Goal: Task Accomplishment & Management: Manage account settings

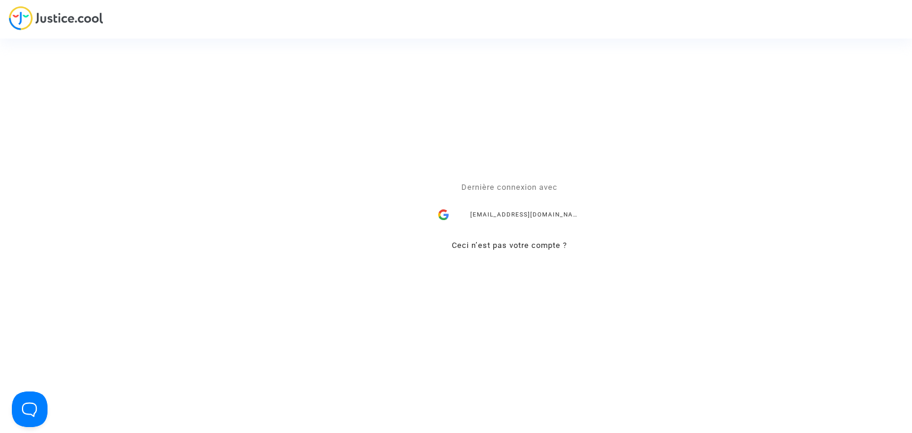
click at [495, 210] on div "[EMAIL_ADDRESS][DOMAIN_NAME]" at bounding box center [509, 216] width 154 height 24
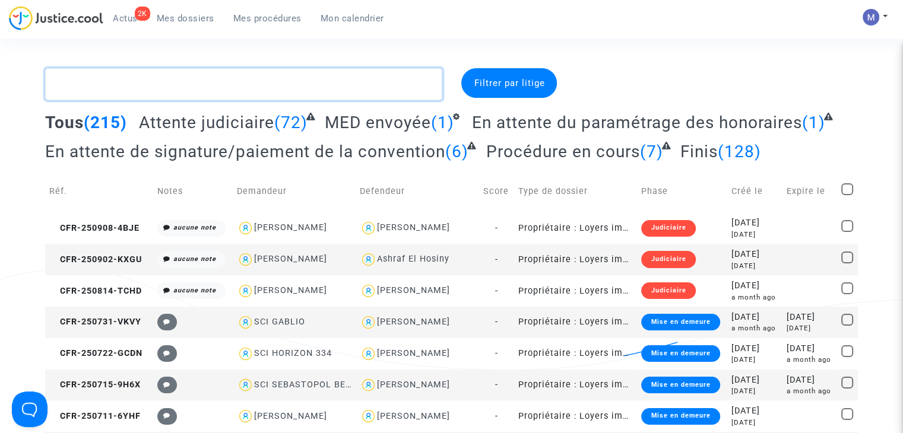
click at [134, 87] on textarea at bounding box center [243, 84] width 397 height 32
paste textarea "CFR-241215-FAT6"
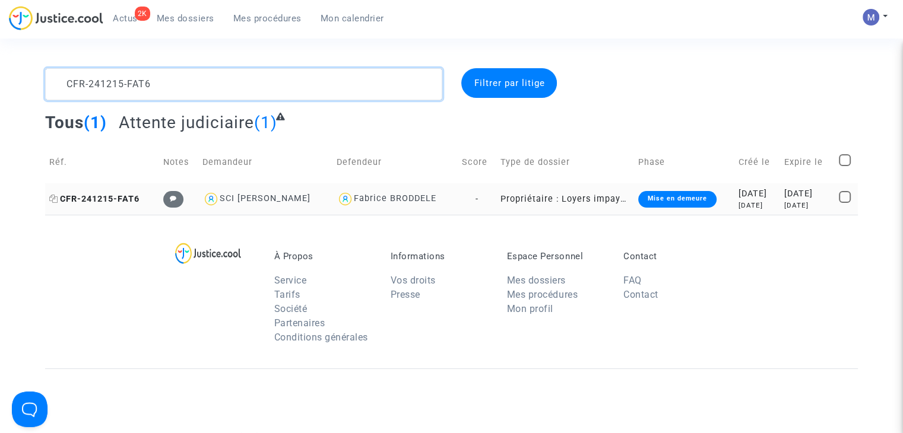
type textarea "CFR-241215-FAT6"
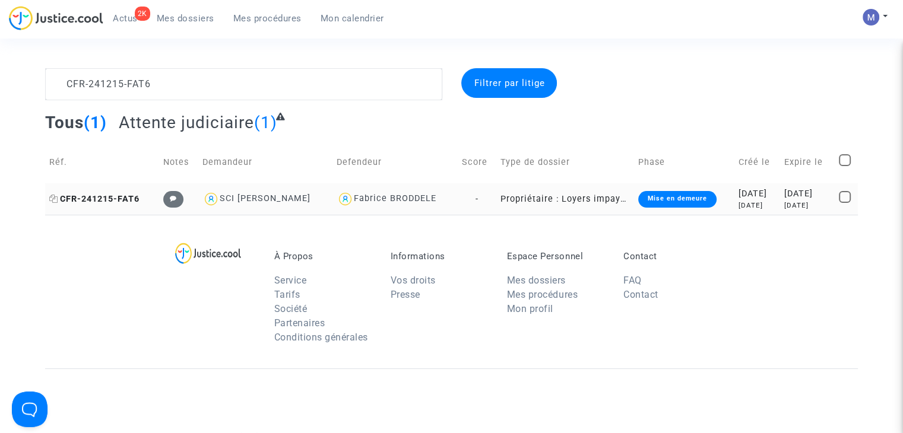
click at [128, 199] on span "CFR-241215-FAT6" at bounding box center [94, 199] width 90 height 10
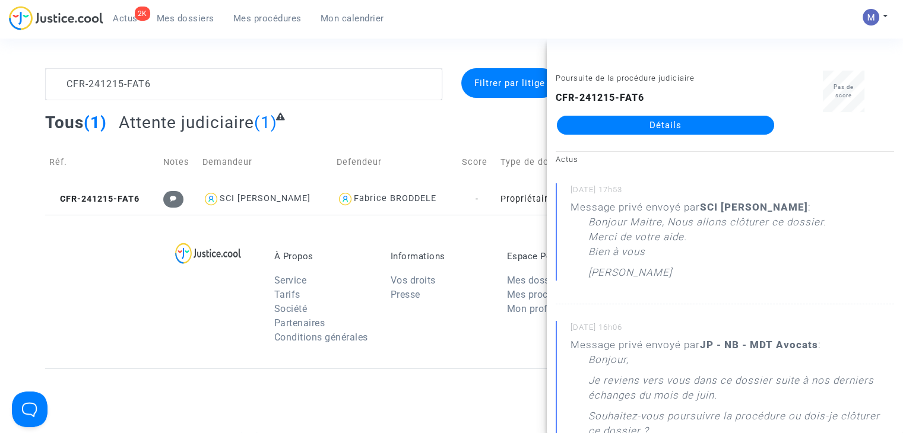
click at [646, 121] on link "Détails" at bounding box center [665, 125] width 217 height 19
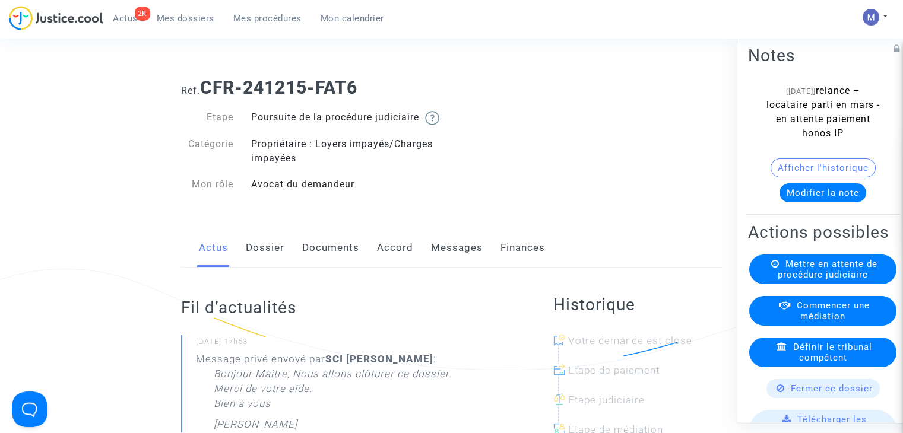
click at [819, 394] on span "Fermer ce dossier" at bounding box center [832, 389] width 82 height 11
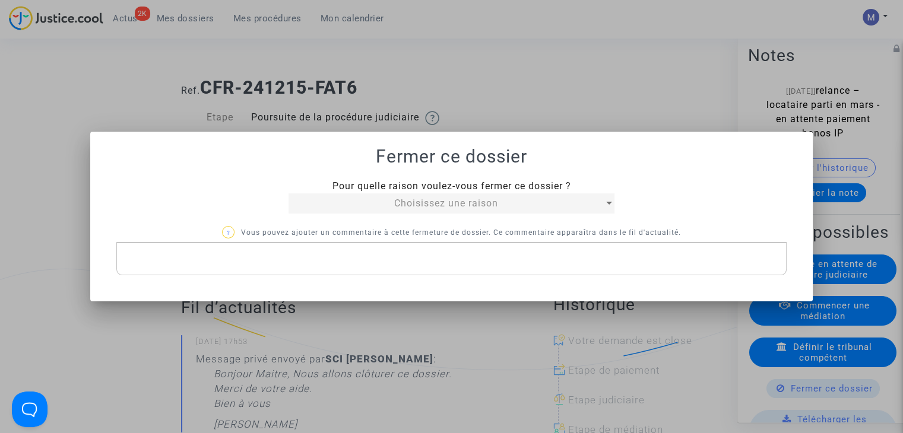
click at [437, 207] on span "Choisissez une raison" at bounding box center [446, 203] width 104 height 11
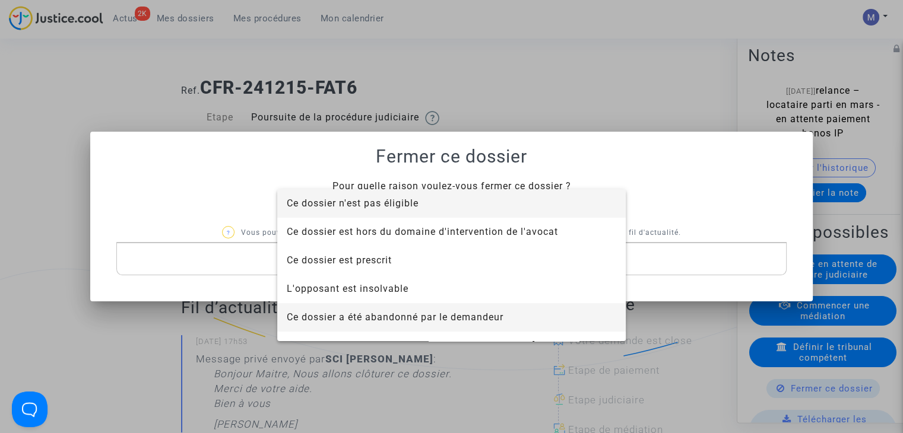
click at [411, 317] on span "Ce dossier a été abandonné par le demandeur" at bounding box center [395, 317] width 217 height 11
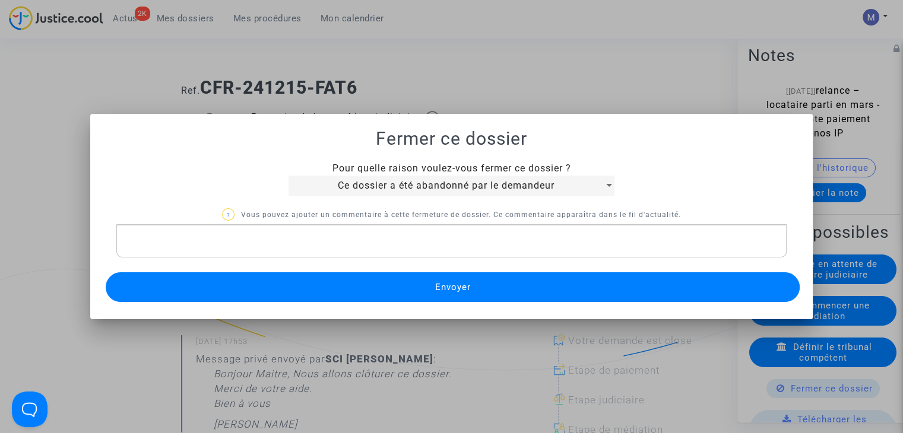
click at [436, 286] on span "Envoyer" at bounding box center [453, 287] width 36 height 11
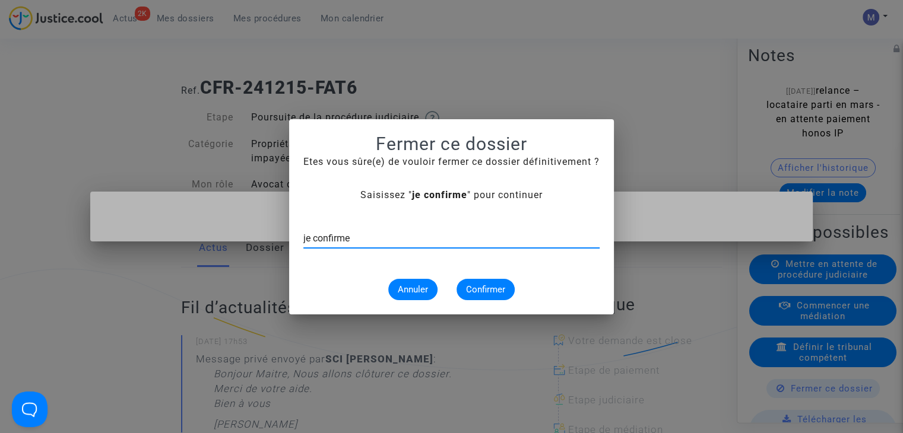
type input "je confirme"
click at [475, 284] on span "Confirmer" at bounding box center [485, 289] width 39 height 11
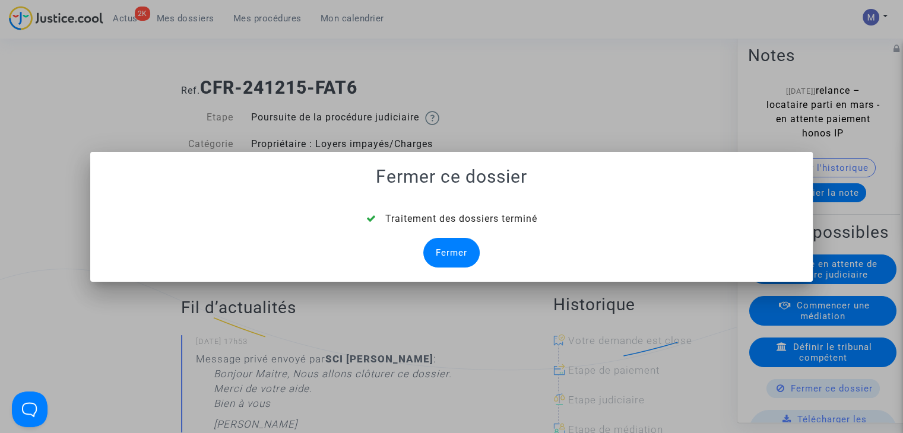
click at [441, 244] on div "Fermer" at bounding box center [451, 253] width 56 height 30
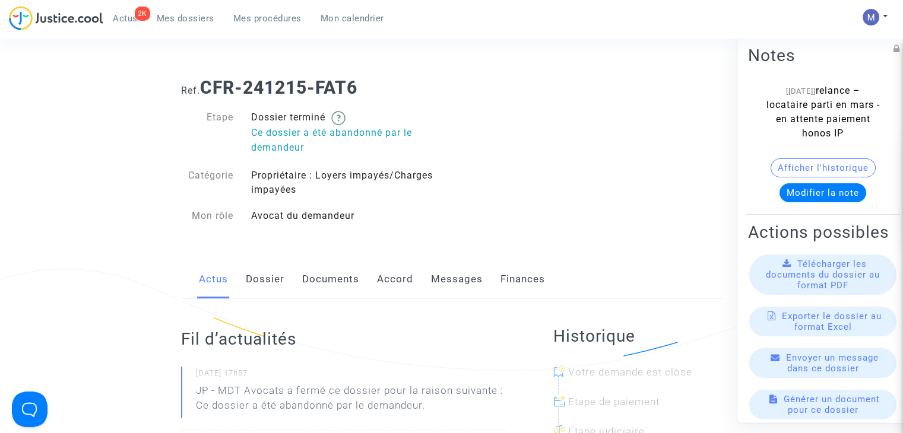
click at [176, 21] on span "Mes dossiers" at bounding box center [186, 18] width 58 height 11
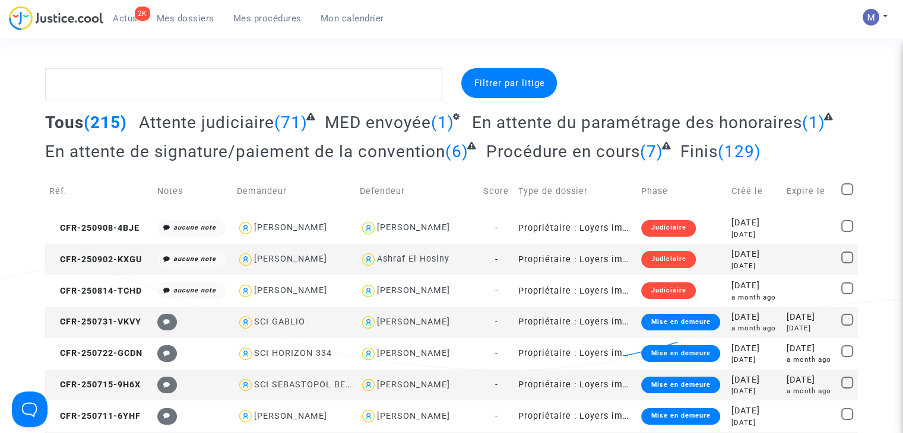
click at [192, 122] on span "Attente judiciaire" at bounding box center [206, 123] width 135 height 20
